Goal: Task Accomplishment & Management: Manage account settings

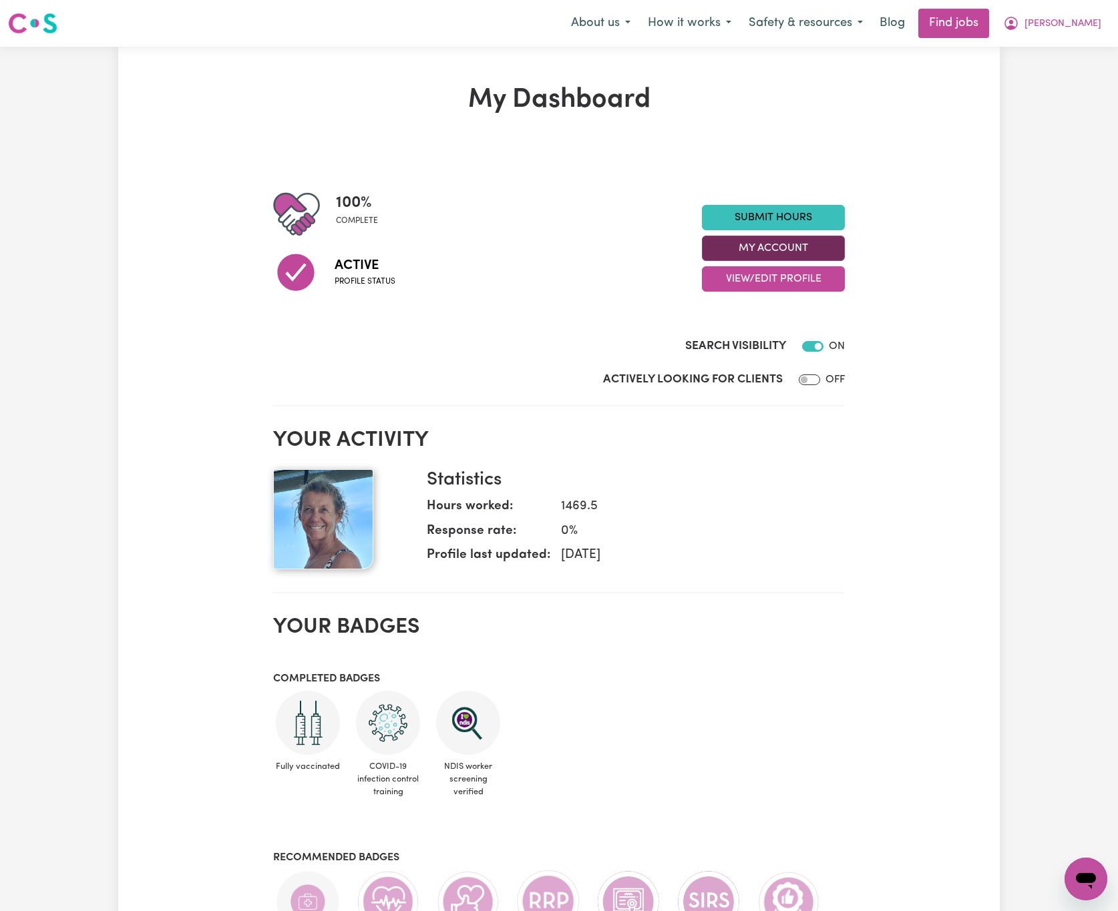
click at [820, 251] on button "My Account" at bounding box center [773, 248] width 143 height 25
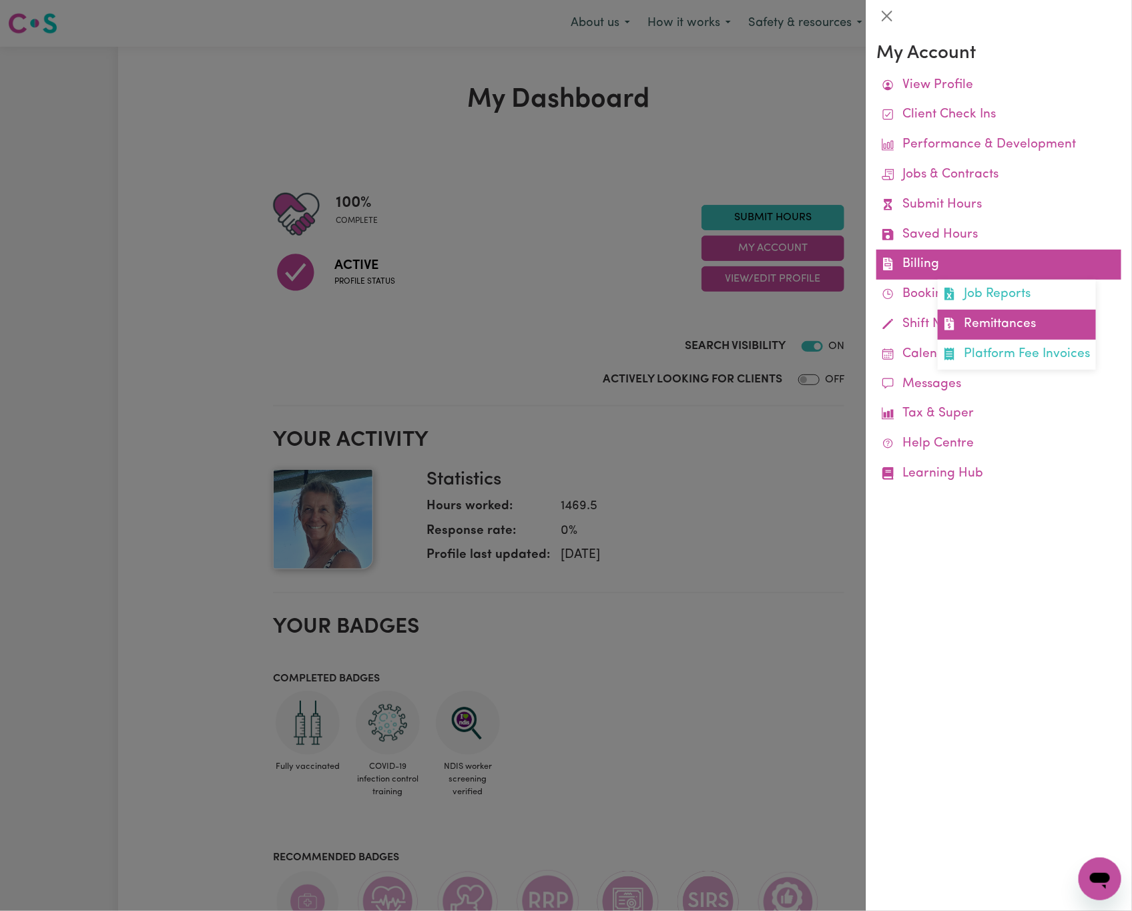
click at [1001, 324] on link "Remittances" at bounding box center [1017, 325] width 158 height 30
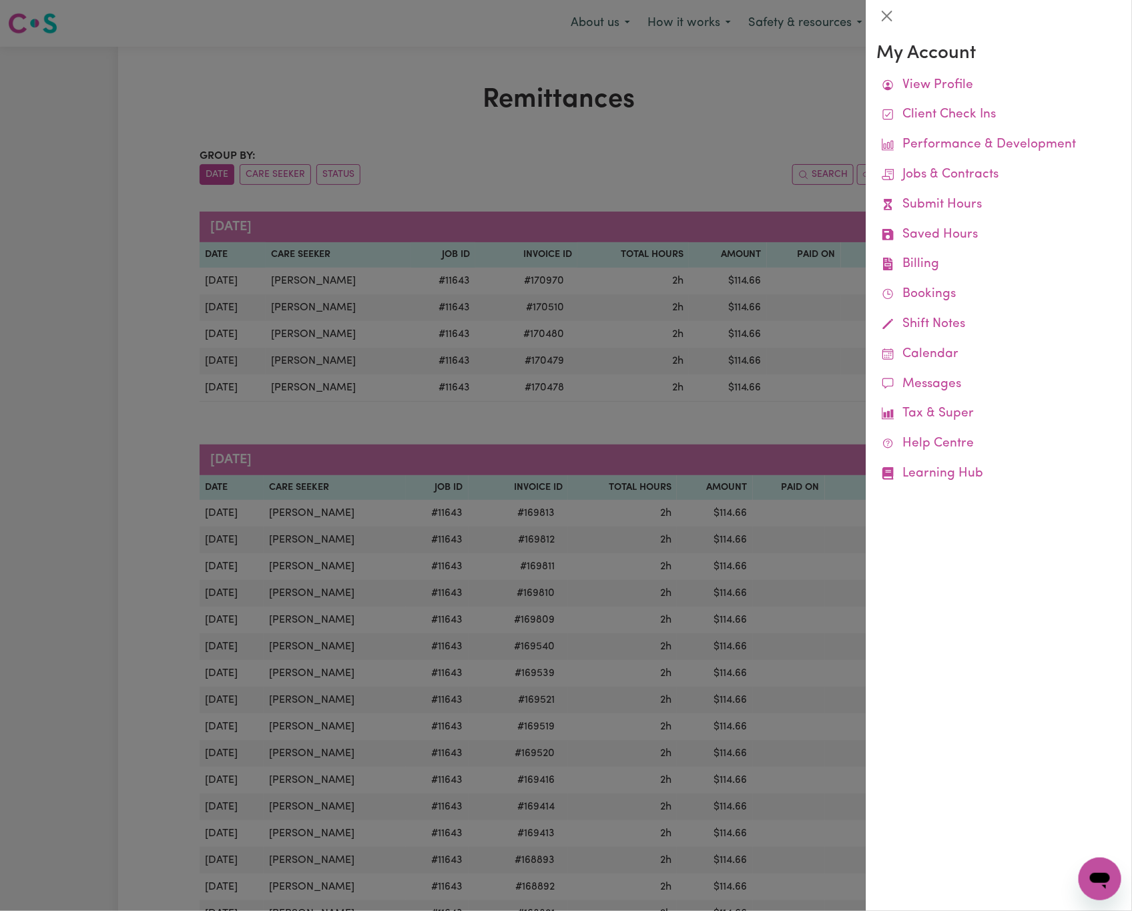
click at [653, 139] on div at bounding box center [566, 455] width 1132 height 911
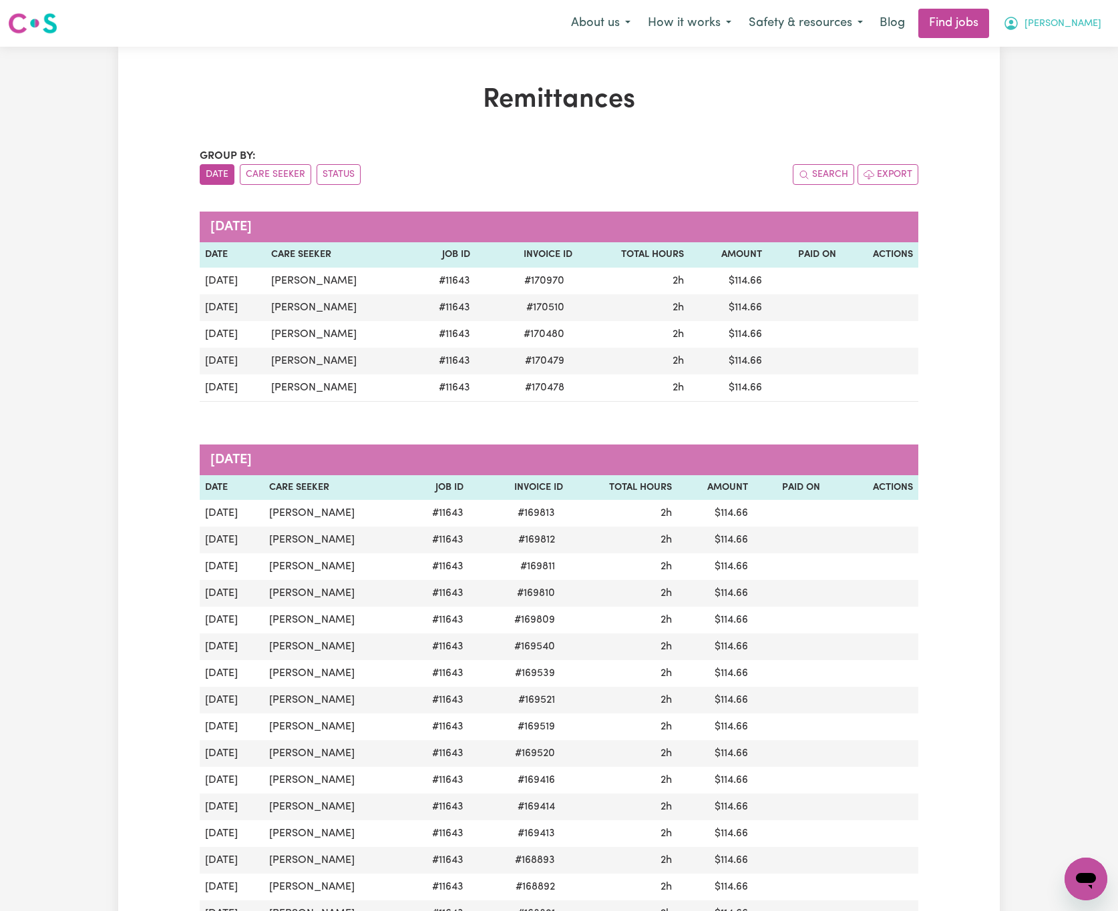
click at [1092, 23] on span "[PERSON_NAME]" at bounding box center [1062, 24] width 77 height 15
click at [1062, 79] on link "My Dashboard" at bounding box center [1055, 76] width 105 height 25
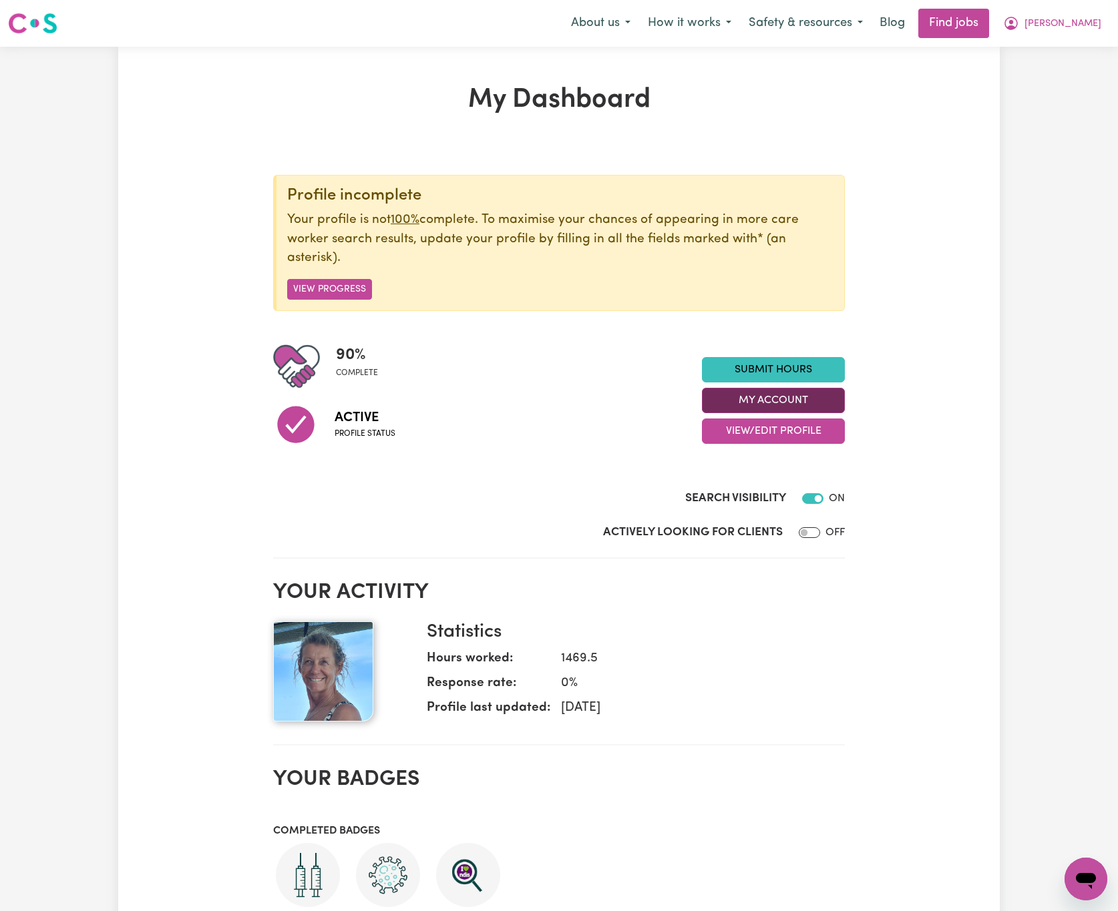
click at [831, 391] on button "My Account" at bounding box center [773, 400] width 143 height 25
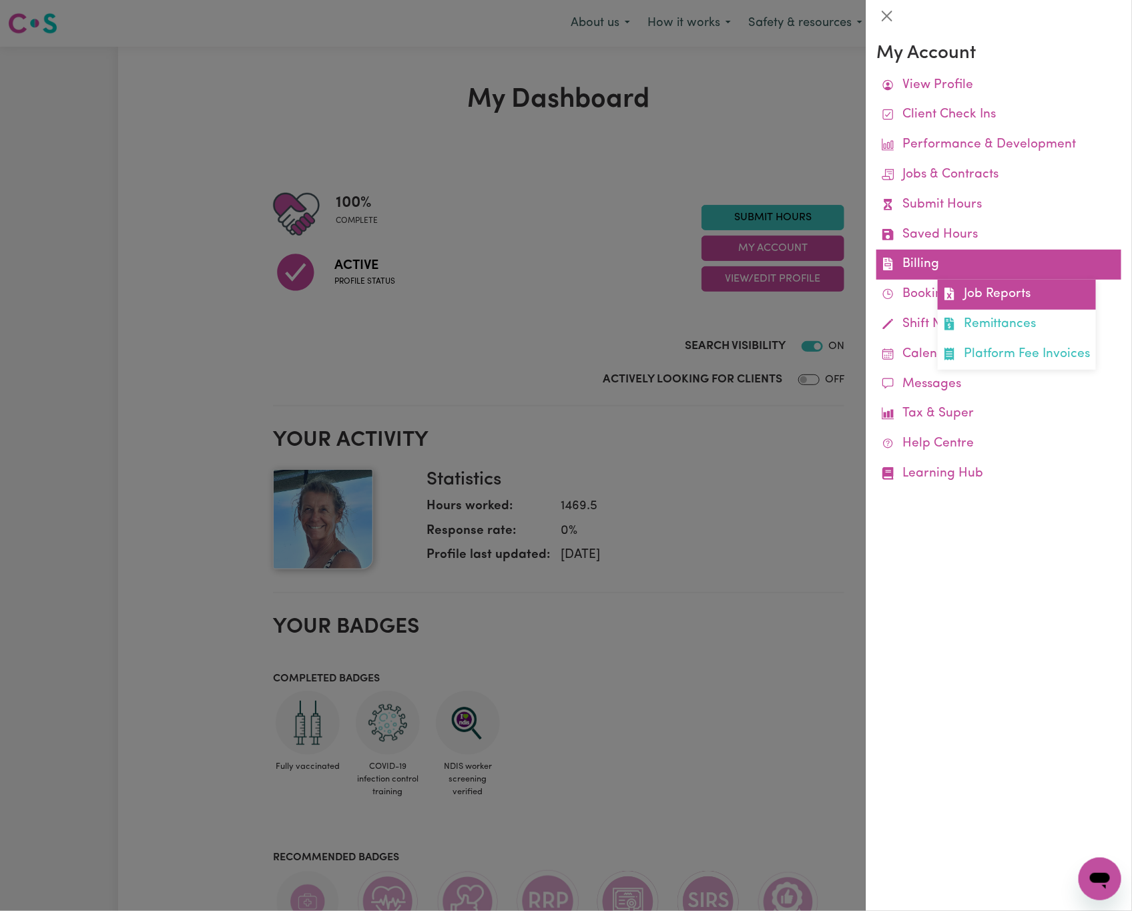
click at [975, 302] on link "Job Reports" at bounding box center [1017, 295] width 158 height 30
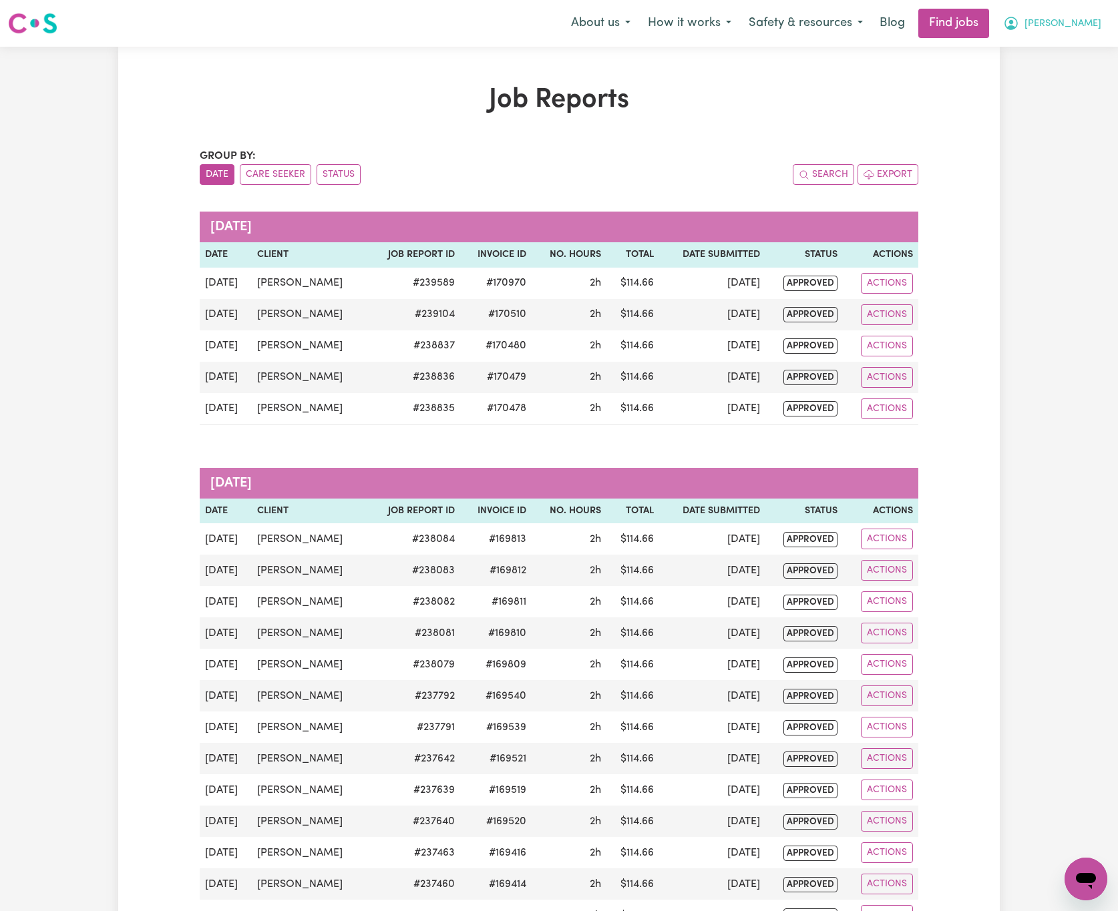
click at [1080, 21] on span "[PERSON_NAME]" at bounding box center [1062, 24] width 77 height 15
click at [1080, 79] on link "My Dashboard" at bounding box center [1055, 76] width 105 height 25
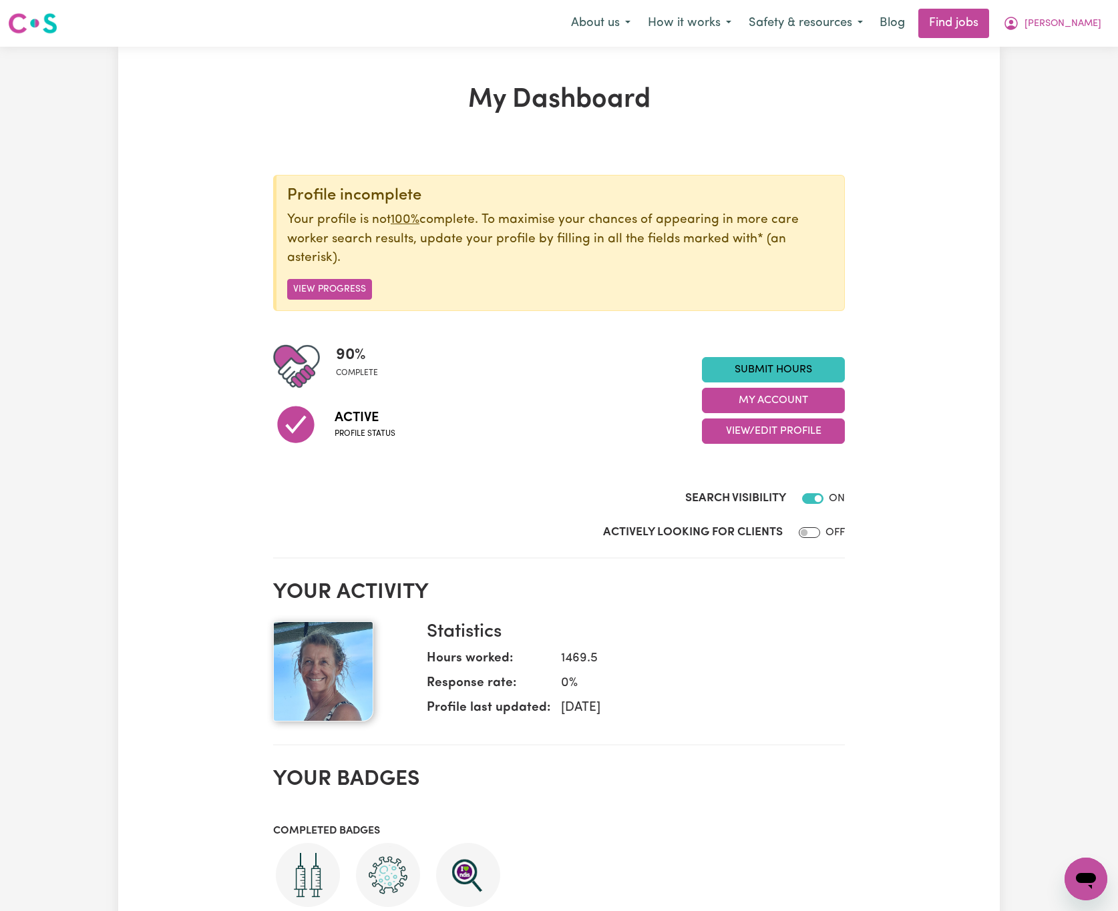
click at [839, 385] on div "Submit Hours My Account View/Edit Profile" at bounding box center [773, 400] width 143 height 87
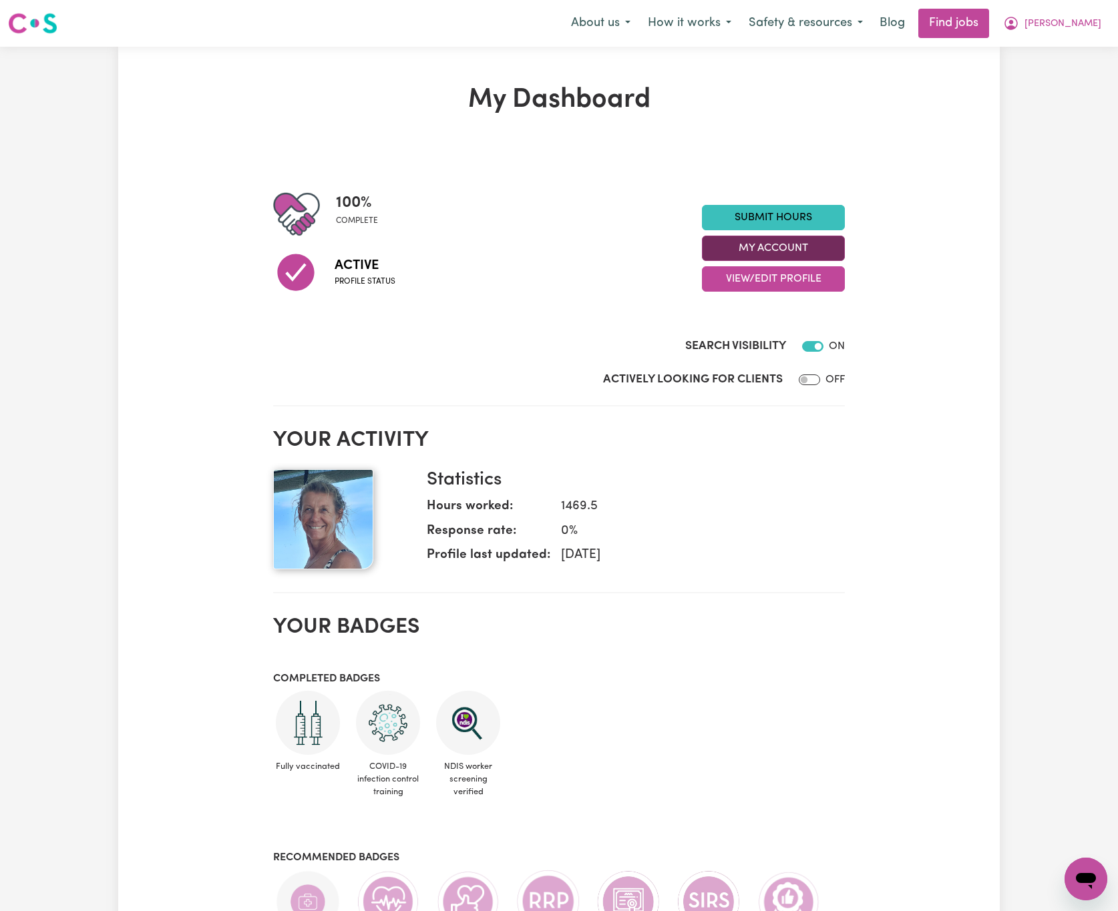
click at [836, 252] on button "My Account" at bounding box center [773, 248] width 143 height 25
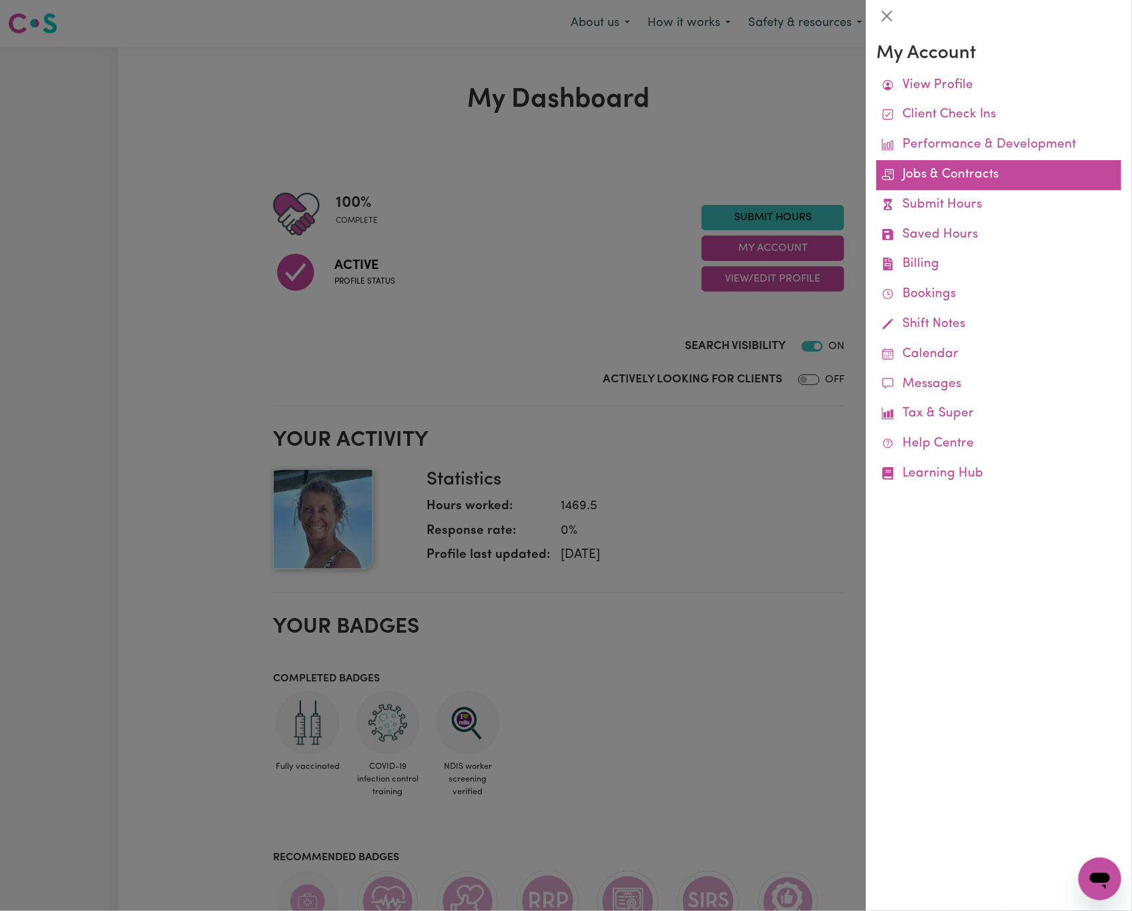
click at [954, 171] on link "Jobs & Contracts" at bounding box center [999, 175] width 245 height 30
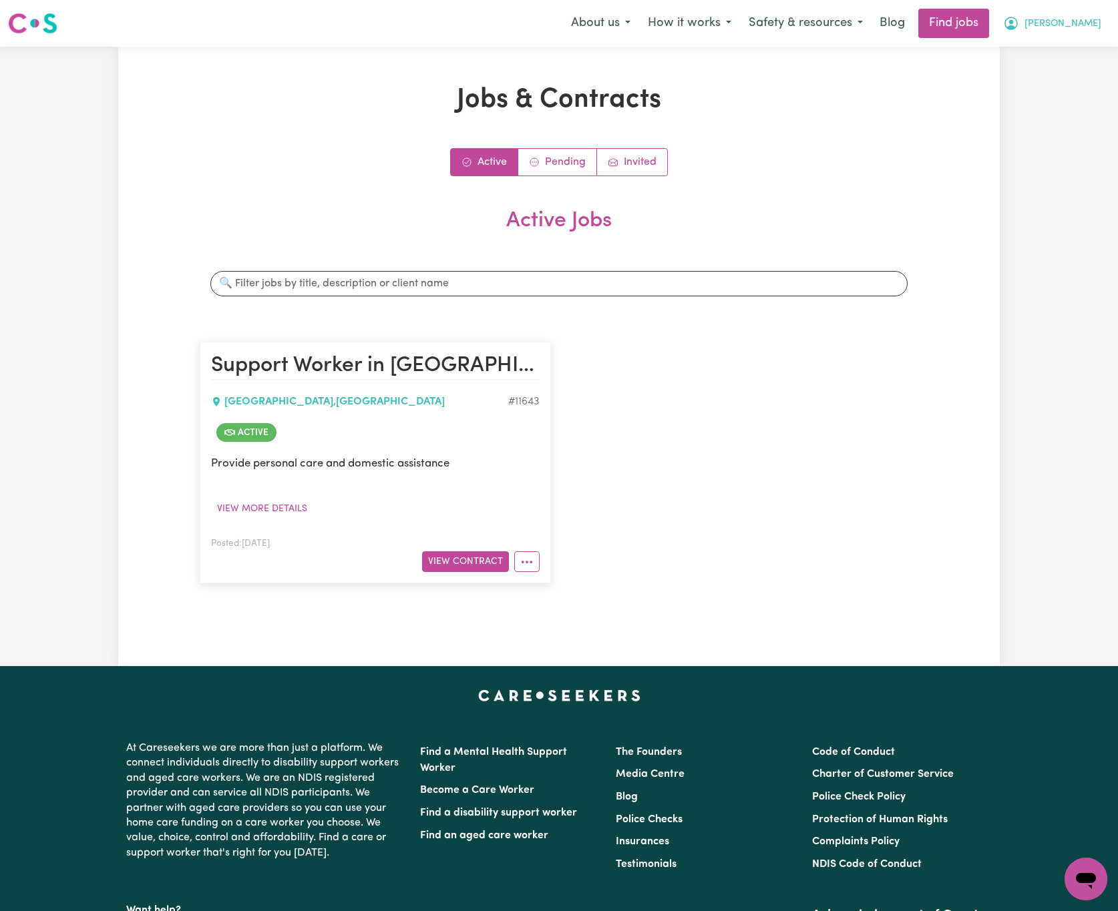
click at [1094, 21] on span "[PERSON_NAME]" at bounding box center [1062, 24] width 77 height 15
click at [1098, 99] on link "Logout" at bounding box center [1055, 101] width 105 height 25
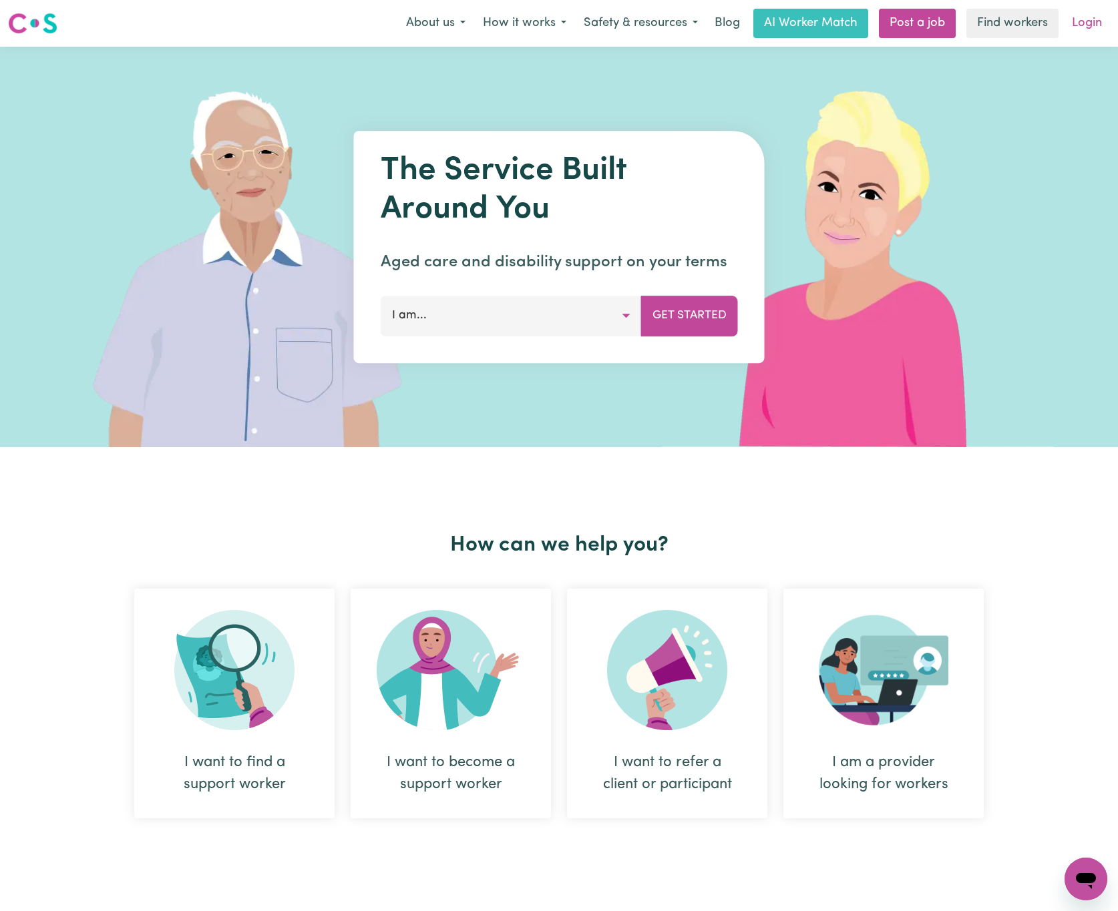
click at [1088, 19] on link "Login" at bounding box center [1086, 23] width 46 height 29
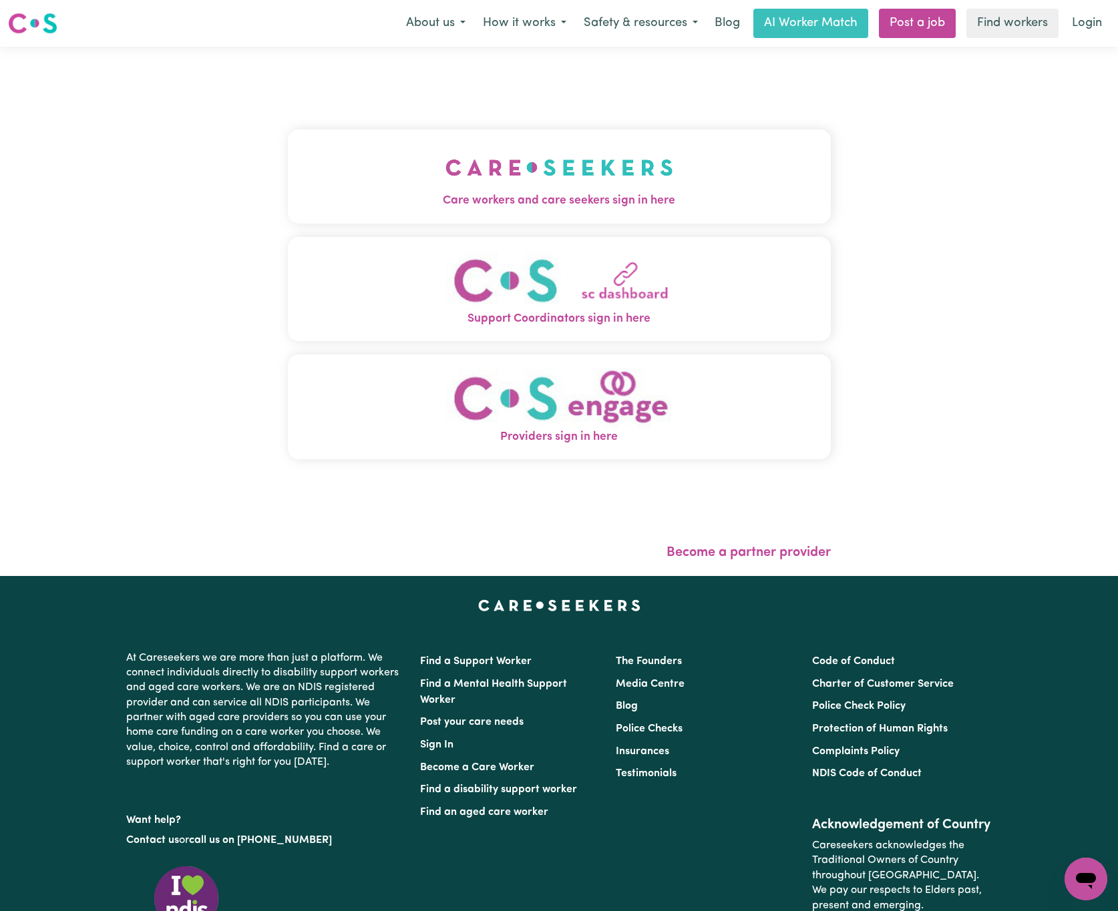
click at [569, 185] on img "Care workers and care seekers sign in here" at bounding box center [559, 167] width 228 height 49
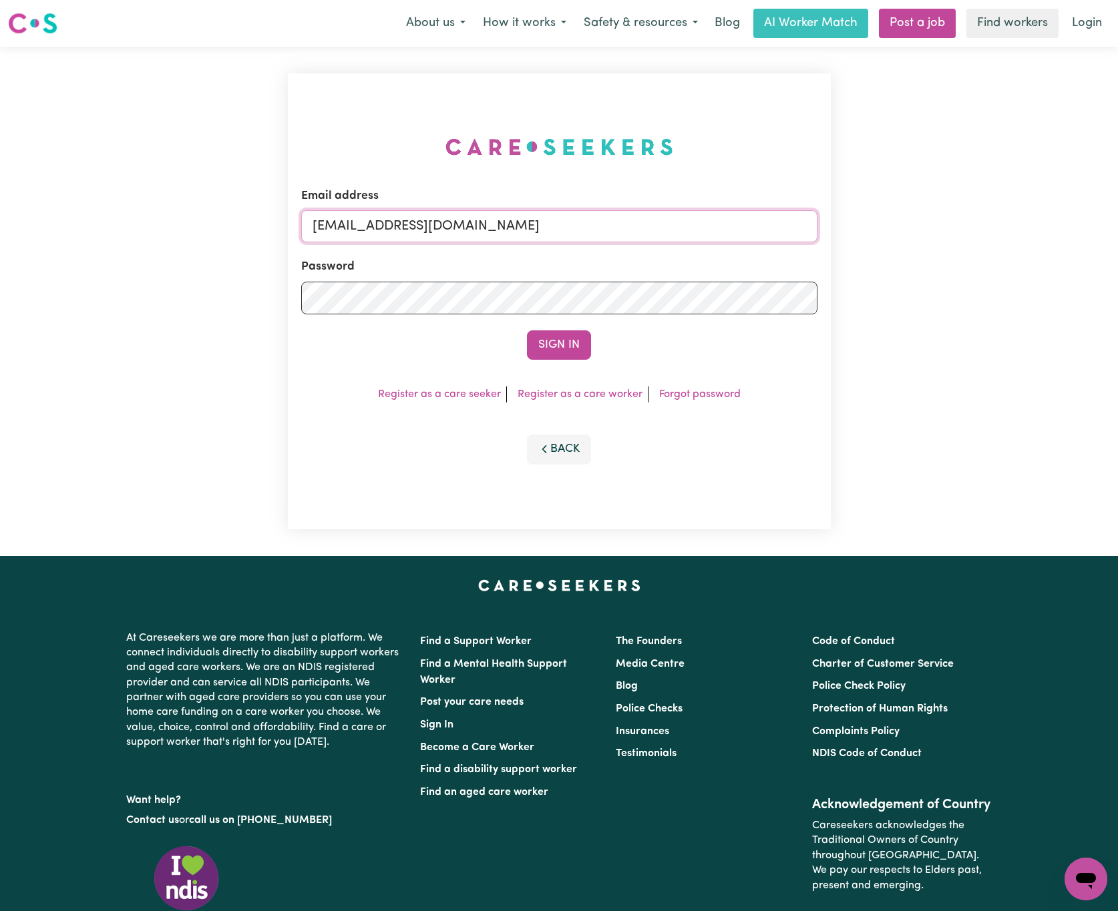
drag, startPoint x: 383, startPoint y: 219, endPoint x: 814, endPoint y: 211, distance: 430.7
click at [814, 211] on input "[EMAIL_ADDRESS][DOMAIN_NAME]" at bounding box center [559, 226] width 516 height 32
paste input "[EMAIL_ADDRESS][DOMAIN_NAME]"
type input "superuser~[EMAIL_ADDRESS][DOMAIN_NAME]"
click at [527, 330] on button "Sign In" at bounding box center [559, 344] width 64 height 29
